Goal: Information Seeking & Learning: Learn about a topic

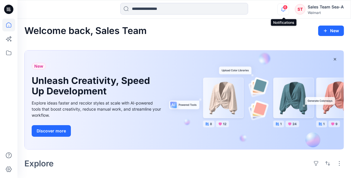
click at [282, 6] on icon "button" at bounding box center [283, 9] width 11 height 12
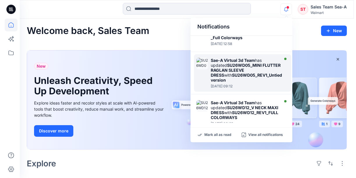
scroll to position [58, 0]
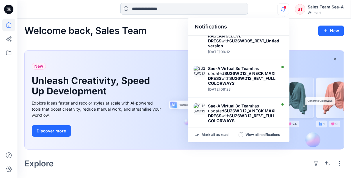
click at [158, 12] on input at bounding box center [184, 9] width 128 height 12
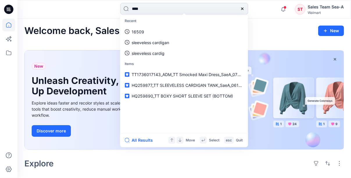
type input "*****"
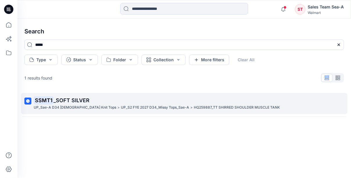
click at [83, 104] on p "SSMT1 _SOFT SILVER" at bounding box center [184, 101] width 300 height 8
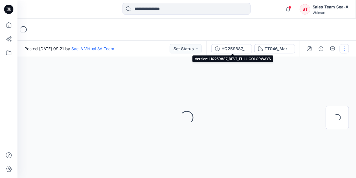
click at [231, 49] on div "HQ259887_REV1_FULL COLORWAYS" at bounding box center [234, 49] width 27 height 6
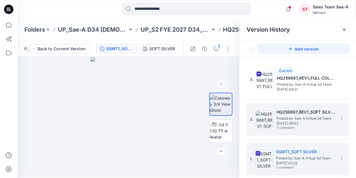
click at [290, 113] on h5 "HQ259887_REV1_SOFT SILVER" at bounding box center [305, 112] width 58 height 7
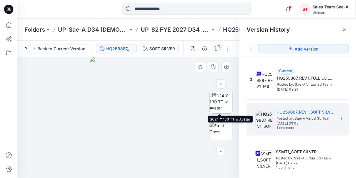
click at [221, 99] on img at bounding box center [220, 102] width 23 height 18
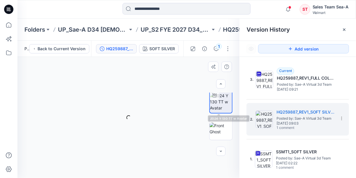
scroll to position [29, 0]
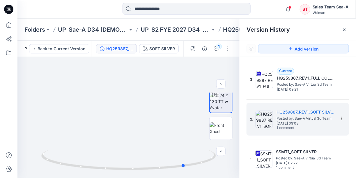
drag, startPoint x: 129, startPoint y: 172, endPoint x: 248, endPoint y: 177, distance: 119.7
click at [186, 168] on div at bounding box center [128, 163] width 175 height 29
drag, startPoint x: 185, startPoint y: 165, endPoint x: 217, endPoint y: 154, distance: 34.1
click at [217, 154] on div "SOFT SILVER Loading... Material Properties Loading..." at bounding box center [128, 117] width 222 height 121
